Goal: Transaction & Acquisition: Purchase product/service

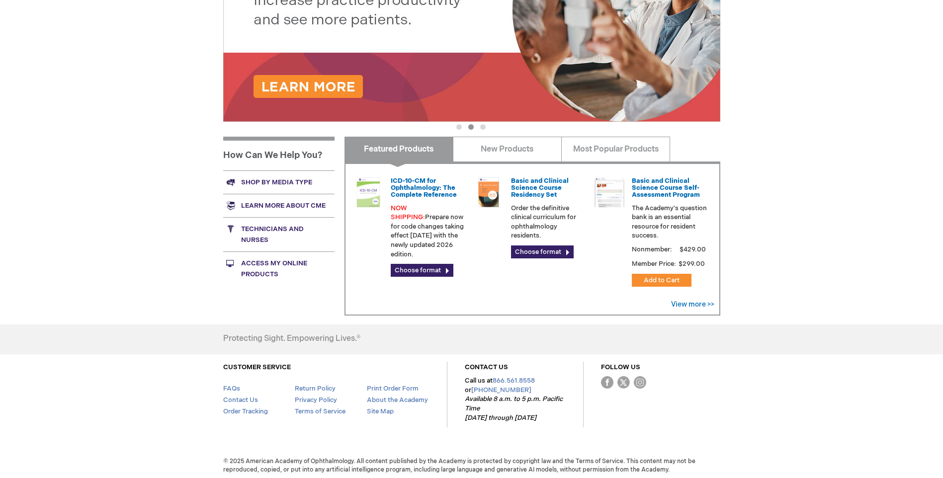
scroll to position [222, 0]
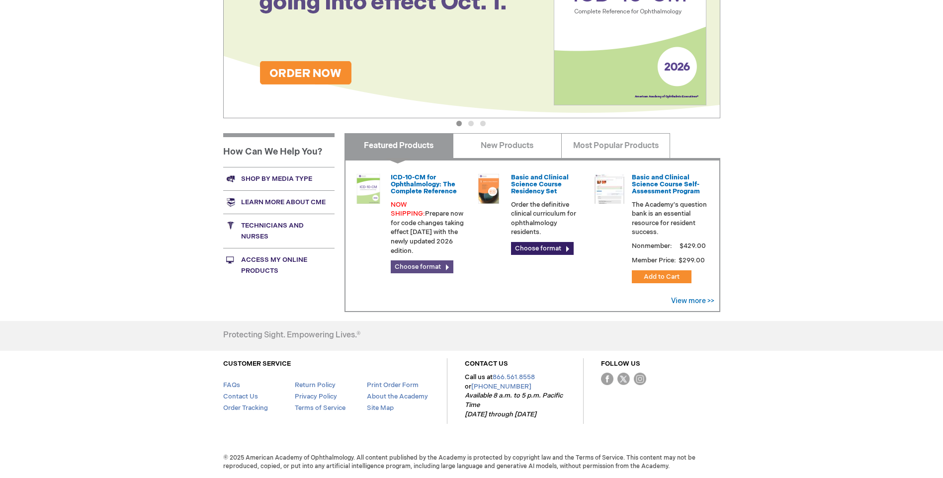
click at [413, 260] on link "Choose format" at bounding box center [422, 266] width 63 height 13
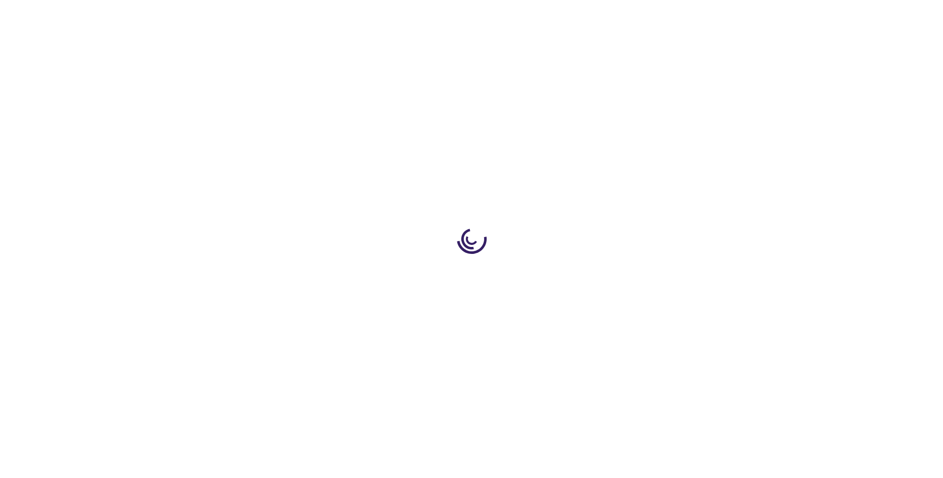
type input "0"
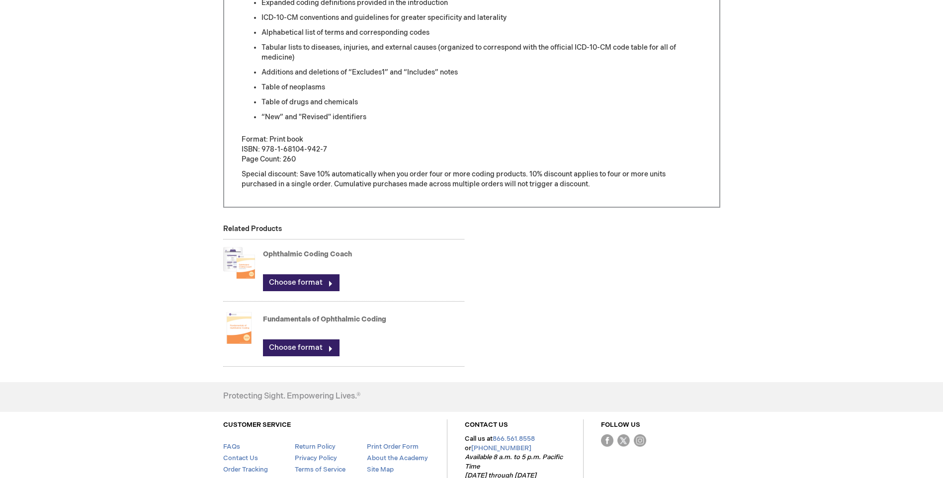
scroll to position [547, 0]
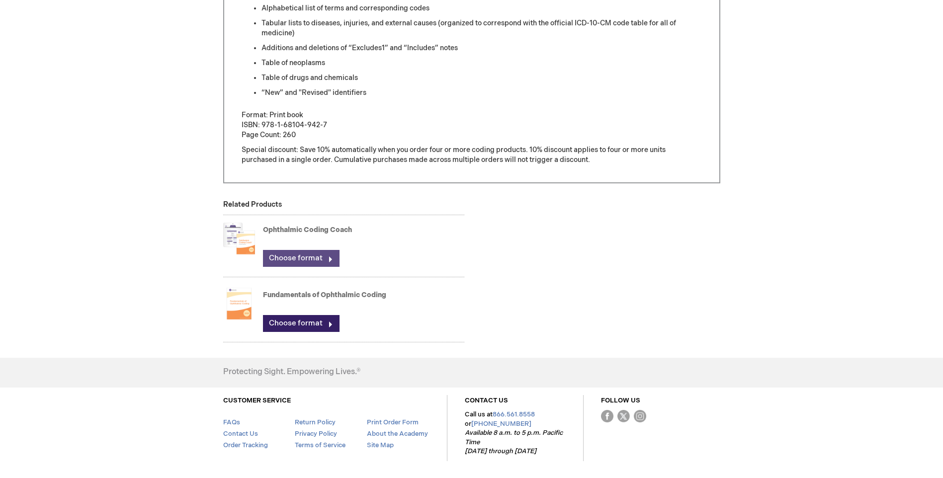
click at [289, 260] on link "Choose format" at bounding box center [301, 258] width 77 height 17
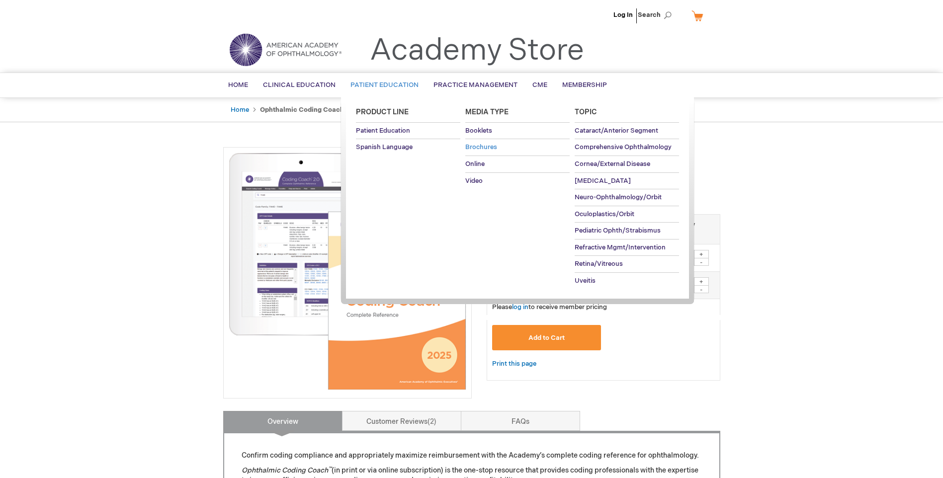
click at [483, 146] on span "Brochures" at bounding box center [481, 147] width 32 height 8
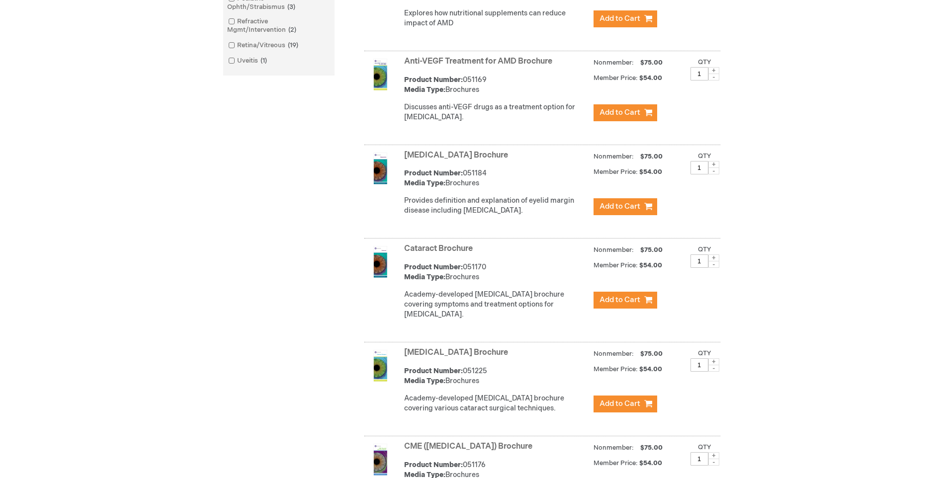
scroll to position [497, 0]
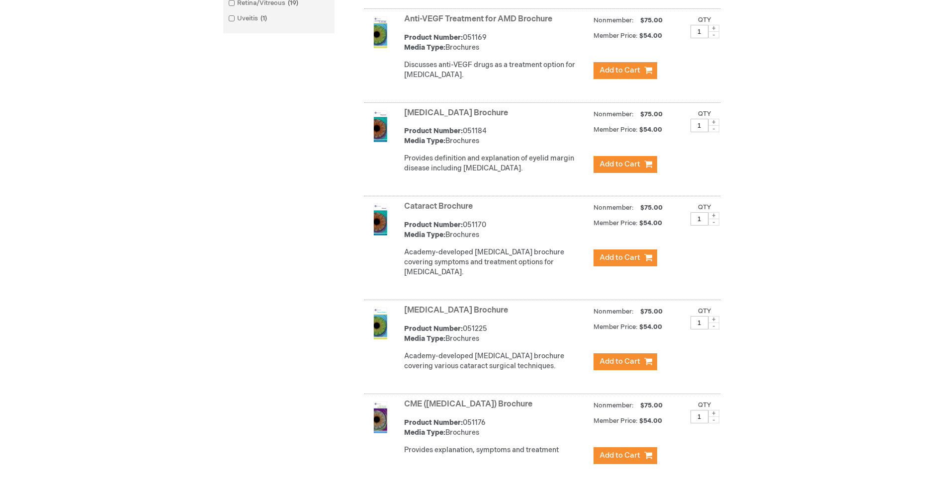
click at [436, 118] on link "[MEDICAL_DATA] Brochure" at bounding box center [456, 112] width 104 height 9
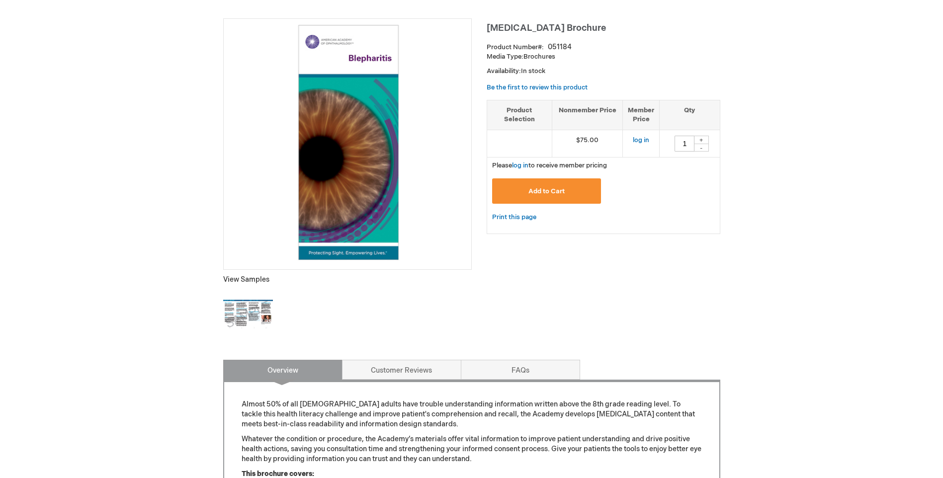
scroll to position [149, 0]
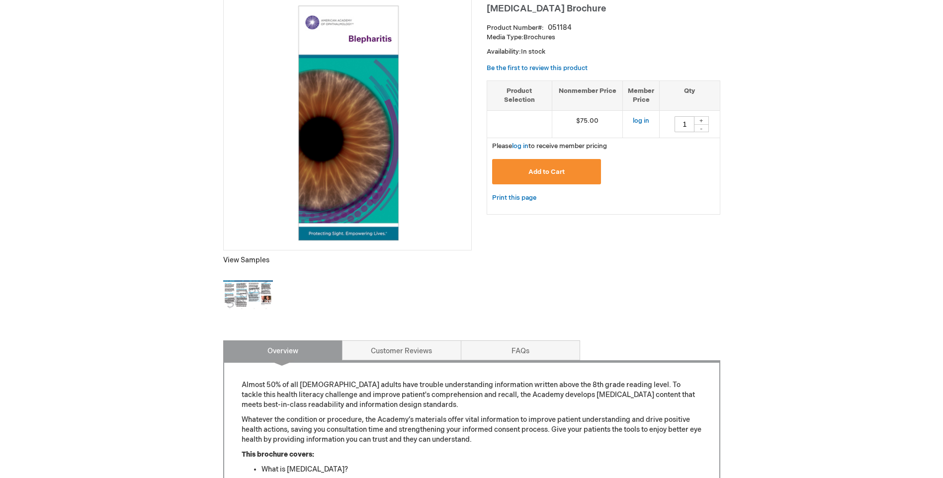
click at [227, 297] on img at bounding box center [248, 295] width 50 height 50
